Goal: Task Accomplishment & Management: Manage account settings

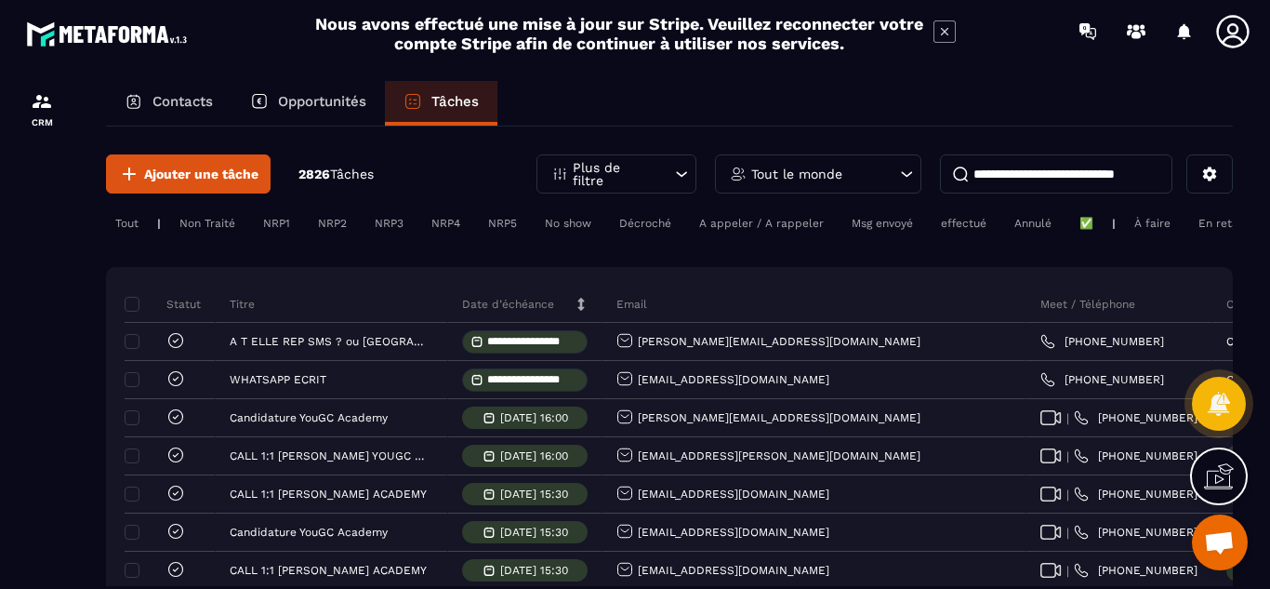
click at [880, 230] on div "Msg envoyé" at bounding box center [882, 223] width 80 height 22
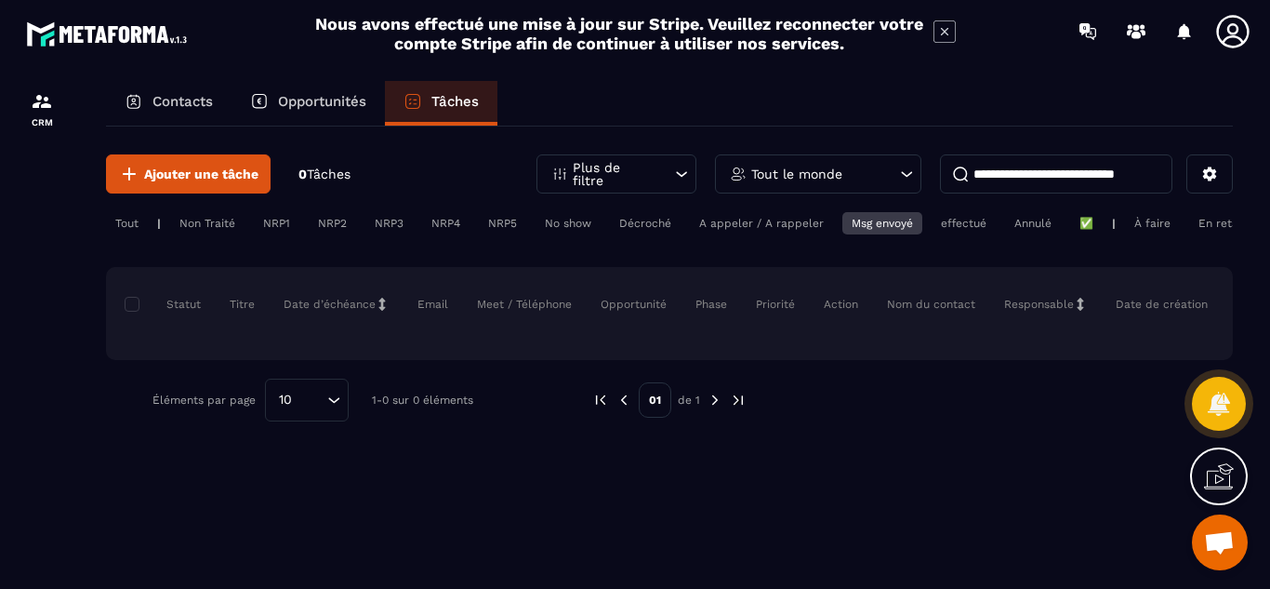
click at [944, 225] on div "effectué" at bounding box center [964, 223] width 64 height 22
click at [776, 223] on div "A appeler / A rappeler" at bounding box center [761, 223] width 143 height 22
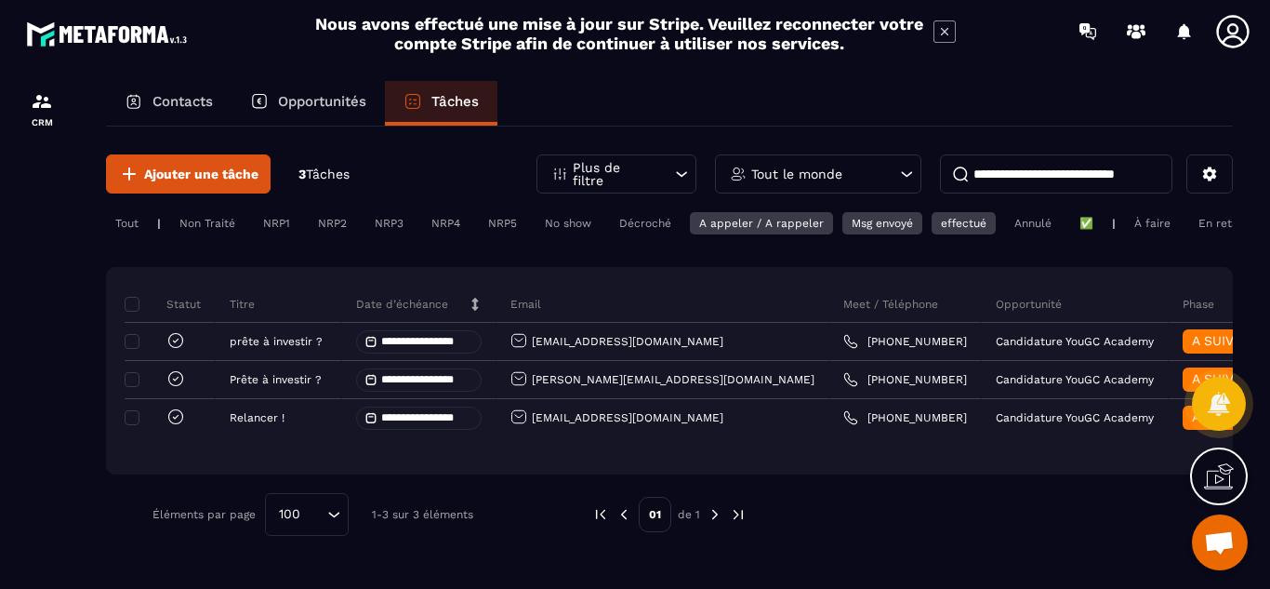
click at [647, 222] on div "Décroché" at bounding box center [645, 223] width 71 height 22
click at [562, 225] on div "No show" at bounding box center [568, 223] width 65 height 22
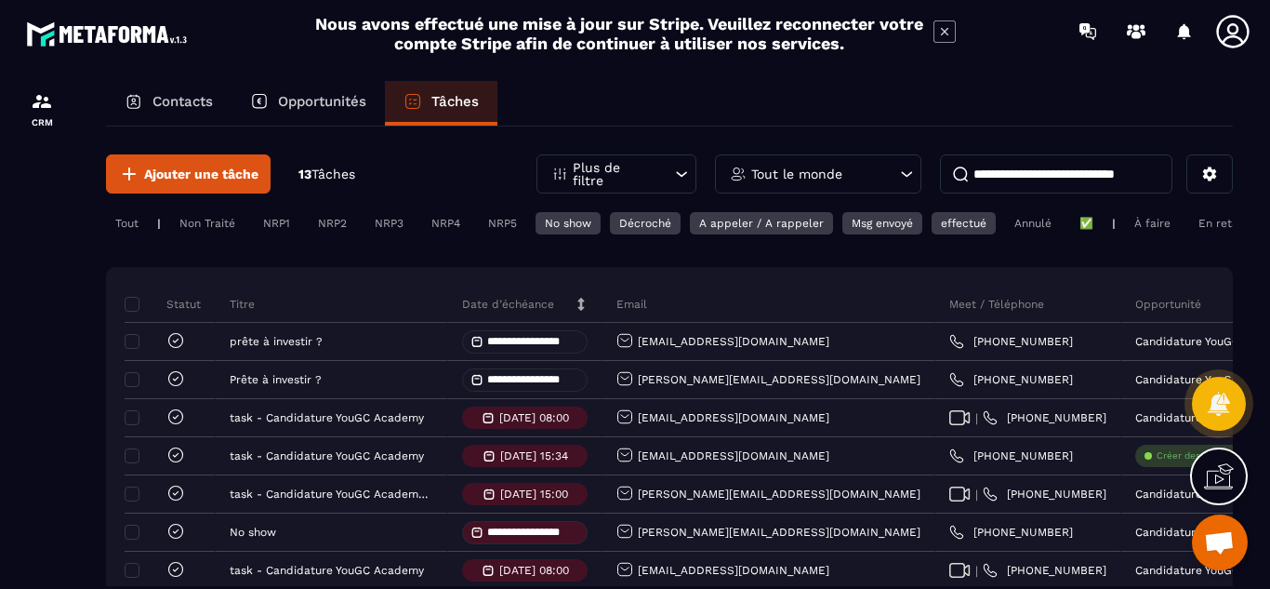
click at [957, 225] on div "effectué" at bounding box center [964, 223] width 64 height 22
click at [887, 224] on div "Msg envoyé" at bounding box center [882, 223] width 80 height 22
click at [738, 223] on div "A appeler / A rappeler" at bounding box center [761, 223] width 143 height 22
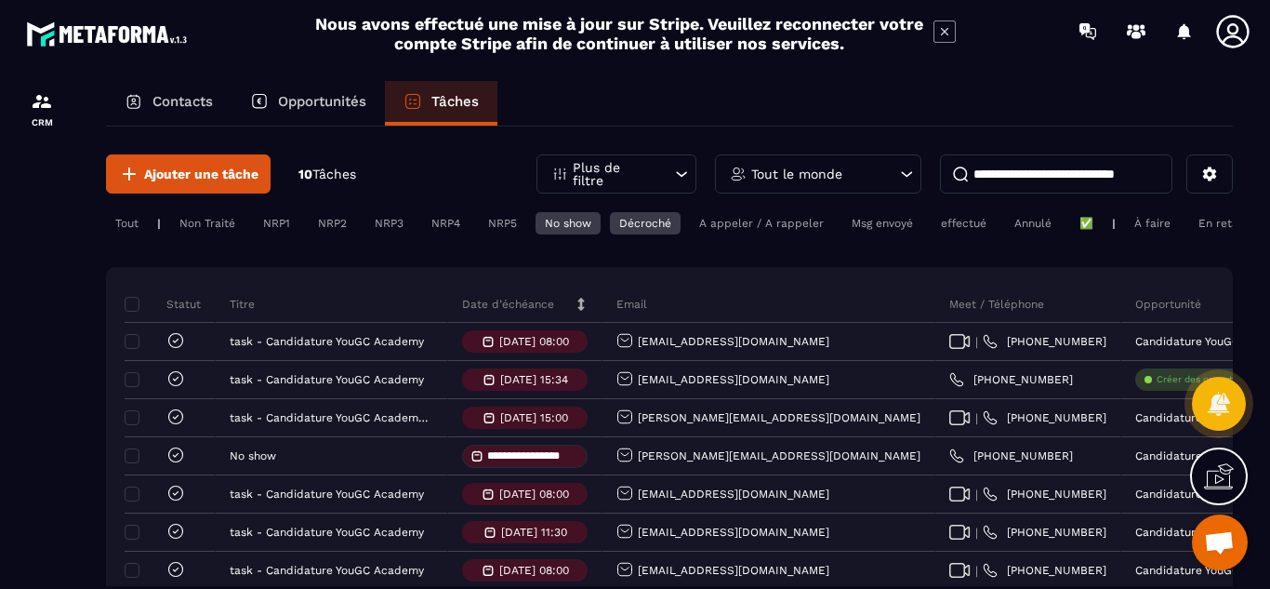
click at [647, 222] on div "Décroché" at bounding box center [645, 223] width 71 height 22
click at [582, 218] on div "No show" at bounding box center [568, 223] width 65 height 22
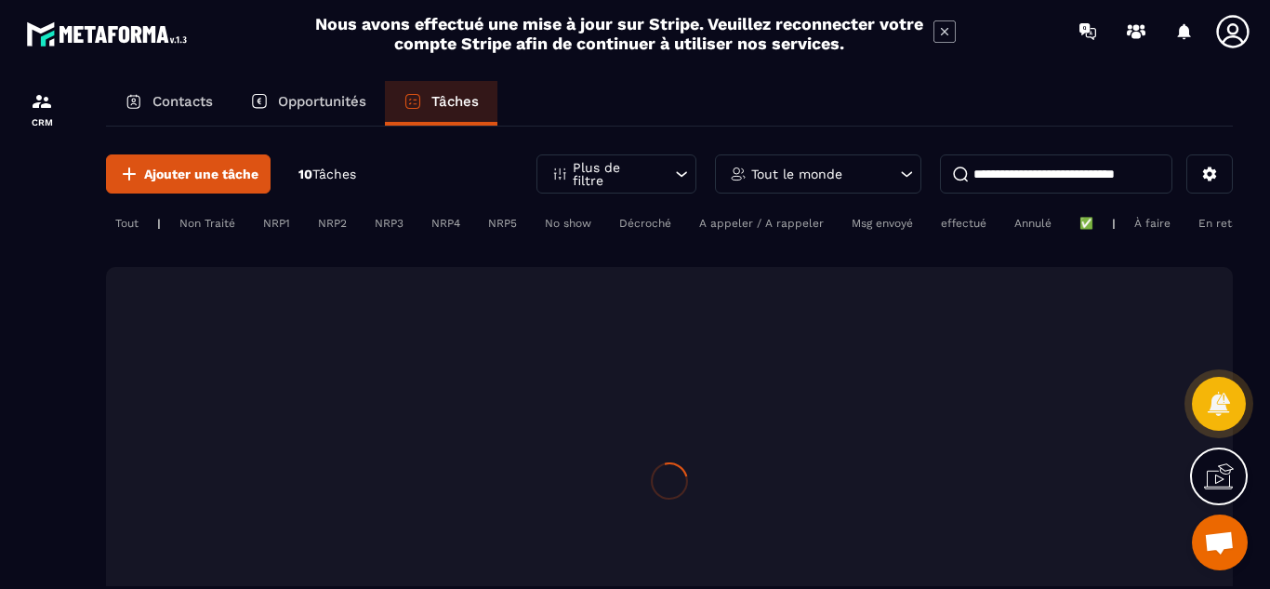
click at [202, 228] on div "Non Traité" at bounding box center [207, 223] width 74 height 22
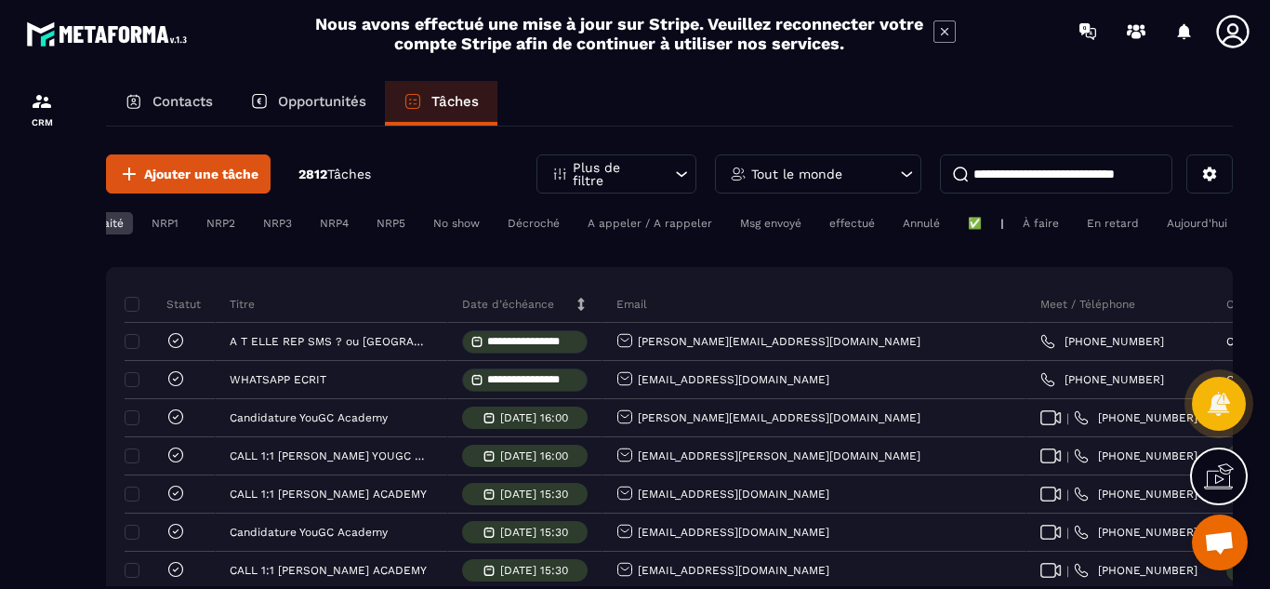
click at [172, 223] on div "NRP1" at bounding box center [165, 223] width 46 height 22
click at [115, 218] on div "Non Traité" at bounding box center [96, 223] width 74 height 22
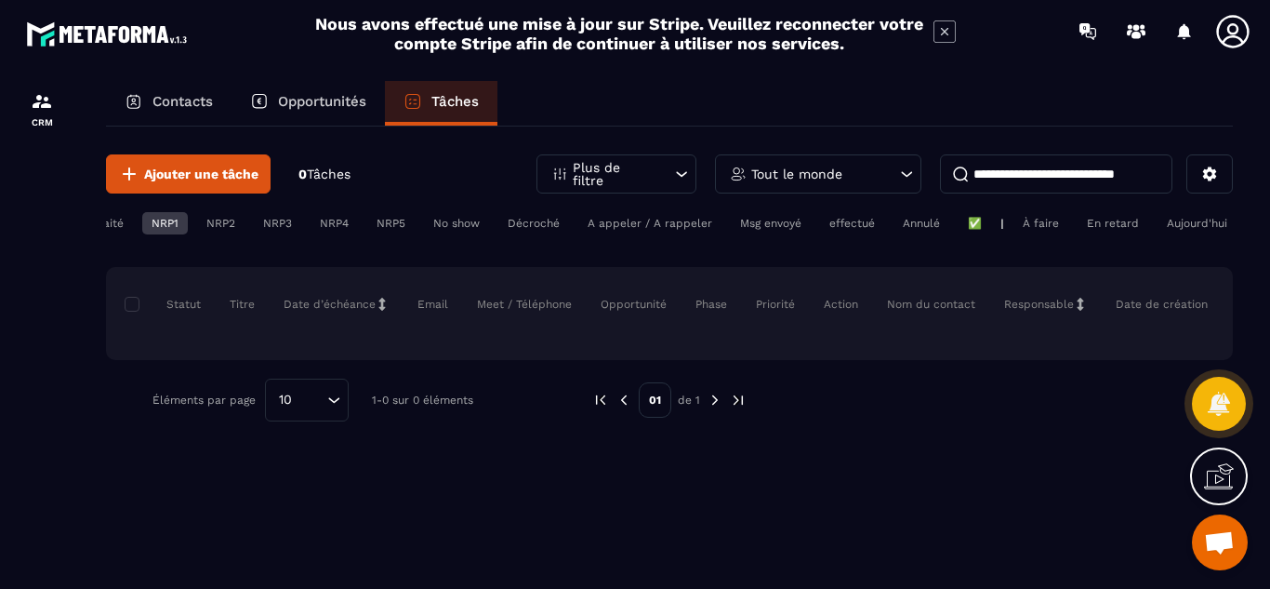
click at [172, 225] on div "NRP1" at bounding box center [165, 223] width 46 height 22
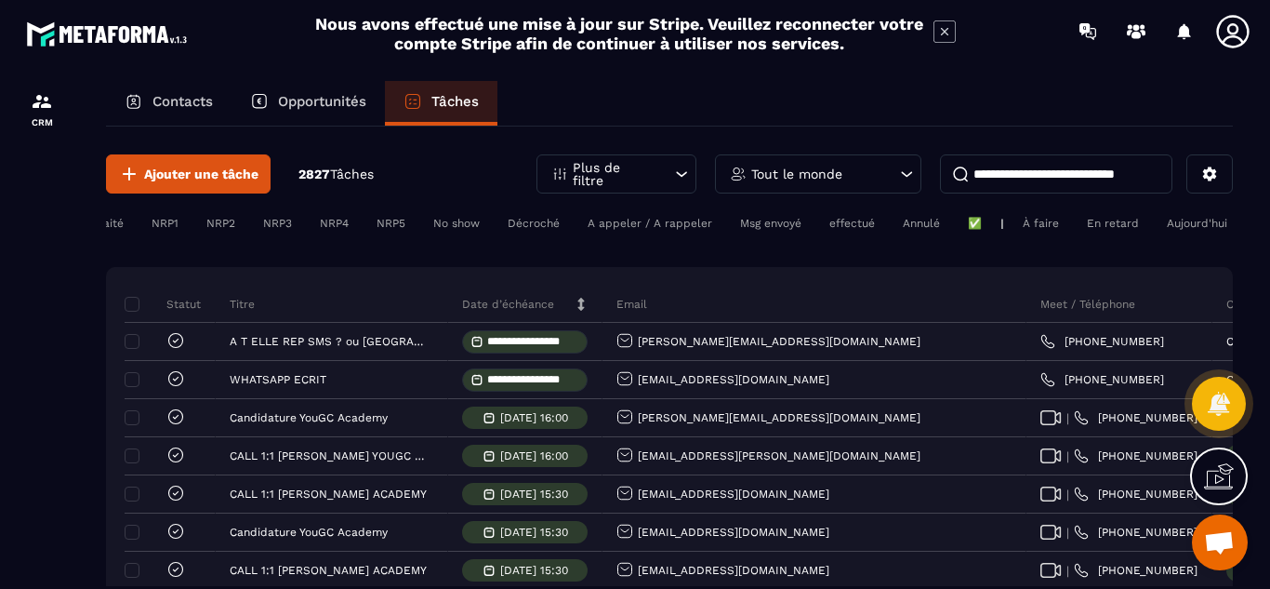
click at [635, 224] on div "A appeler / A rappeler" at bounding box center [649, 223] width 143 height 22
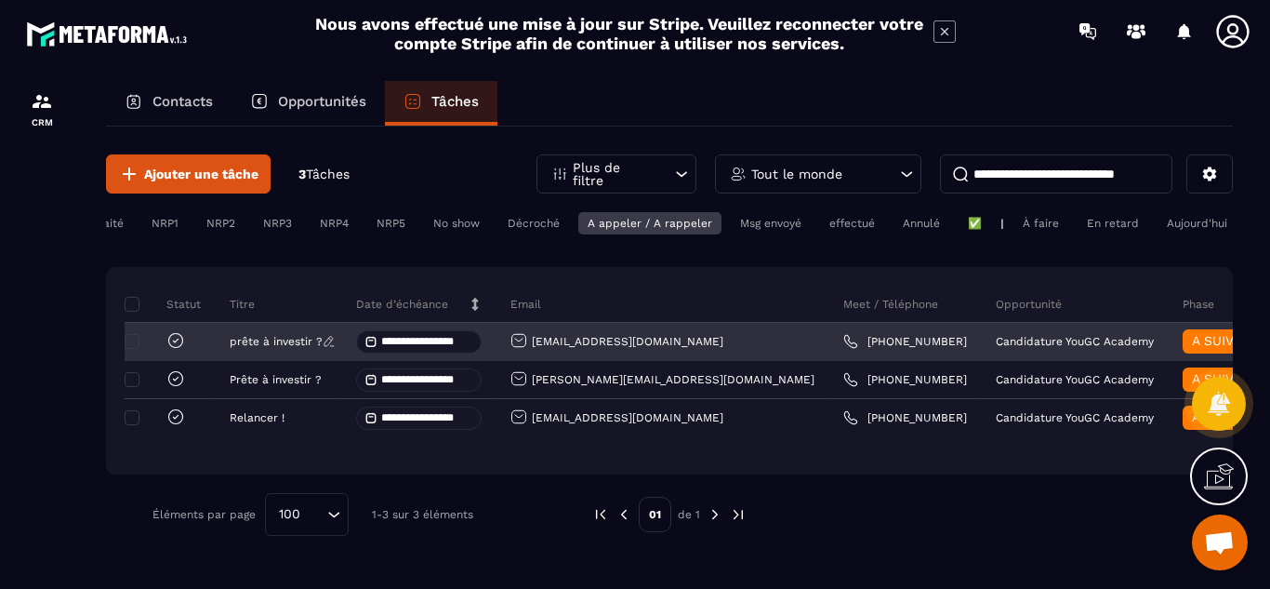
click at [262, 348] on p "prête à investir ?" at bounding box center [276, 341] width 93 height 13
